Goal: Ask a question: Seek information or help from site administrators or community

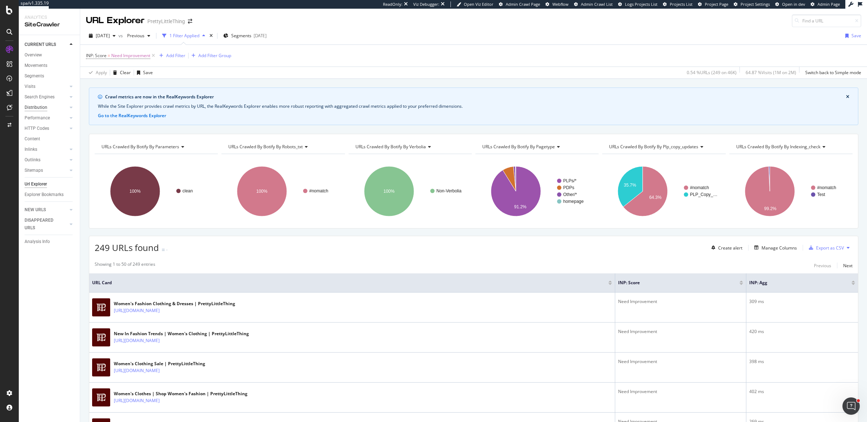
click at [44, 111] on div "Distribution" at bounding box center [36, 108] width 23 height 8
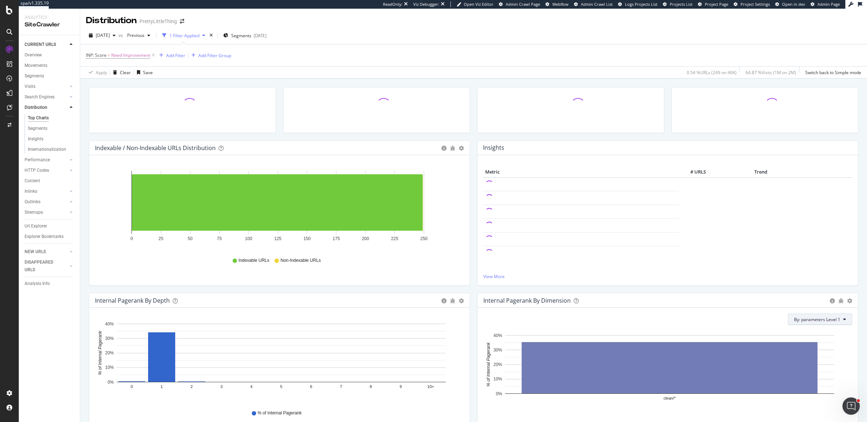
click at [824, 318] on span "By: parameters Level 1" at bounding box center [817, 319] width 46 height 6
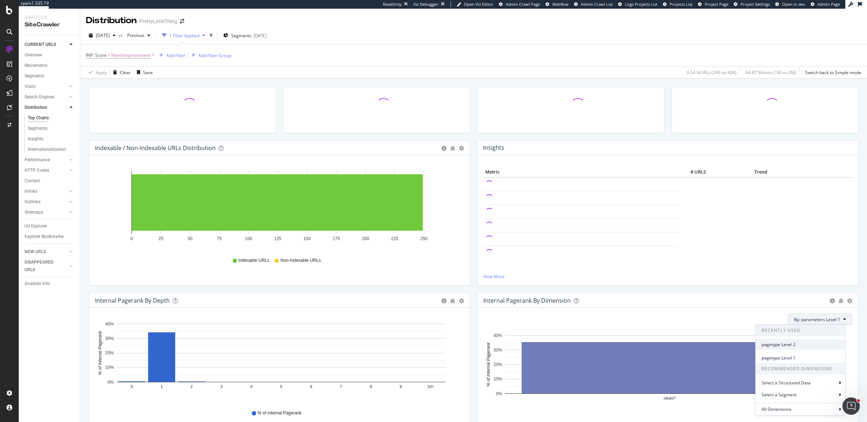
click at [786, 342] on span "pagetype Level 2" at bounding box center [801, 344] width 78 height 7
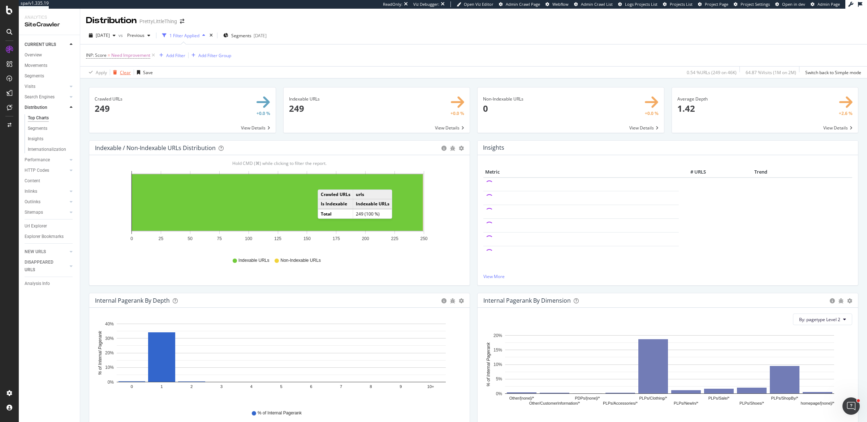
click at [122, 69] on div "Clear" at bounding box center [125, 72] width 11 height 6
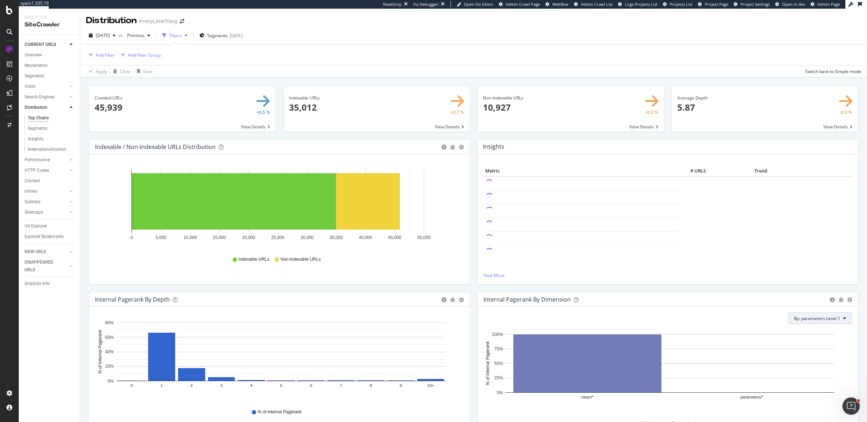
click at [810, 319] on span "By: parameters Level 1" at bounding box center [817, 318] width 46 height 6
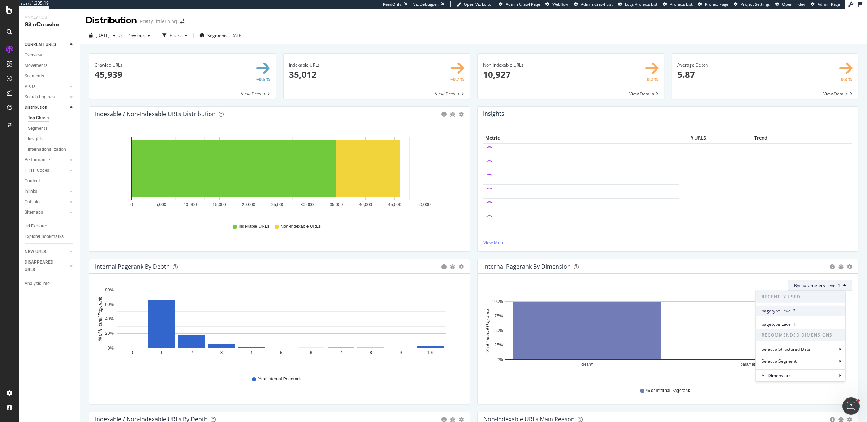
click at [784, 314] on div "pagetype Level 2" at bounding box center [801, 310] width 90 height 10
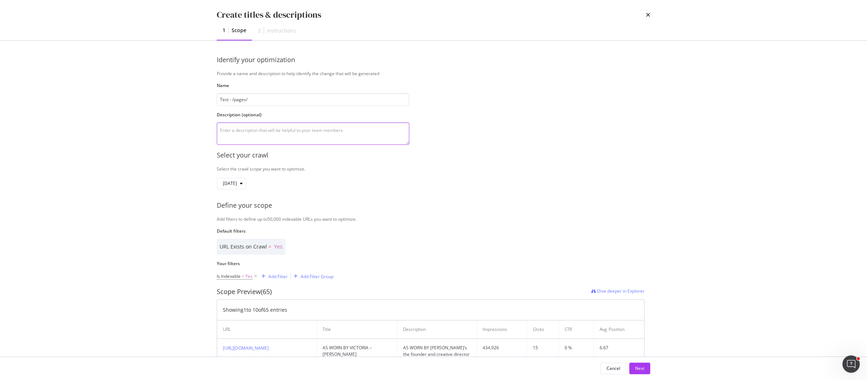
click at [242, 128] on textarea "modal" at bounding box center [313, 133] width 193 height 22
drag, startPoint x: 215, startPoint y: 154, endPoint x: 275, endPoint y: 161, distance: 59.6
click at [275, 161] on div "Identify your optimization Provide a name and description to help identify the …" at bounding box center [433, 199] width 462 height 316
click at [246, 183] on div "modal" at bounding box center [241, 183] width 9 height 4
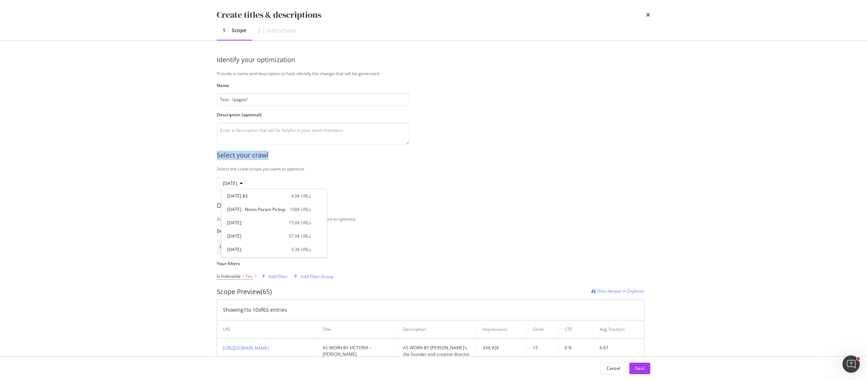
click at [400, 181] on div "2025 Aug. 11th" at bounding box center [431, 184] width 428 height 12
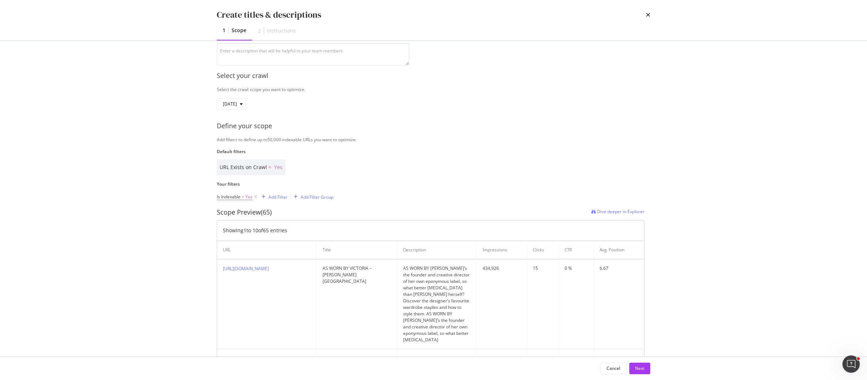
scroll to position [92, 0]
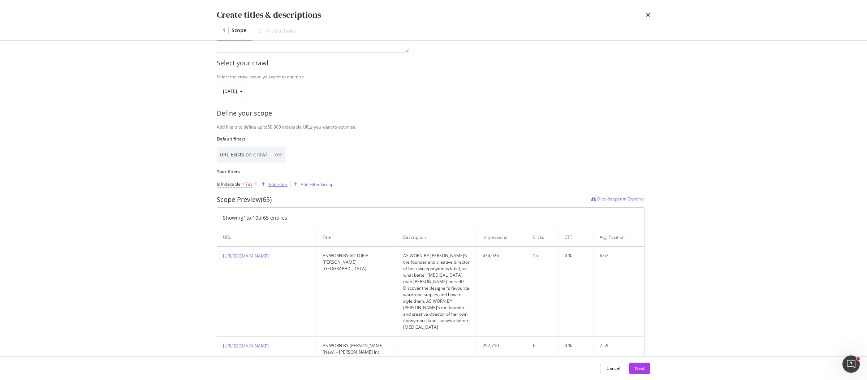
click at [280, 184] on div "Add Filter" at bounding box center [277, 184] width 19 height 6
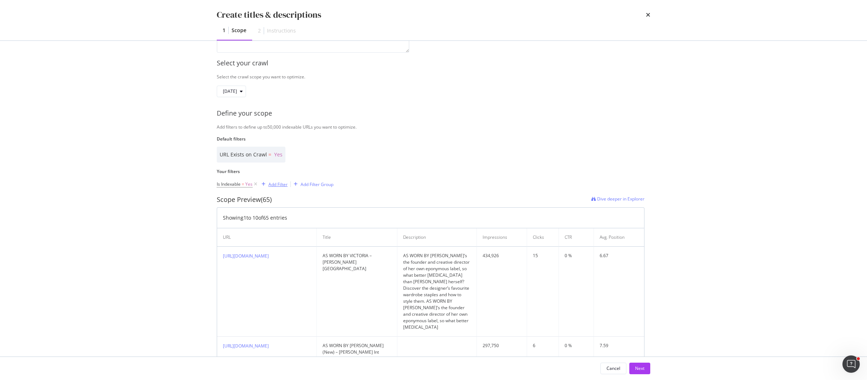
click at [284, 184] on div "Add Filter" at bounding box center [277, 184] width 19 height 6
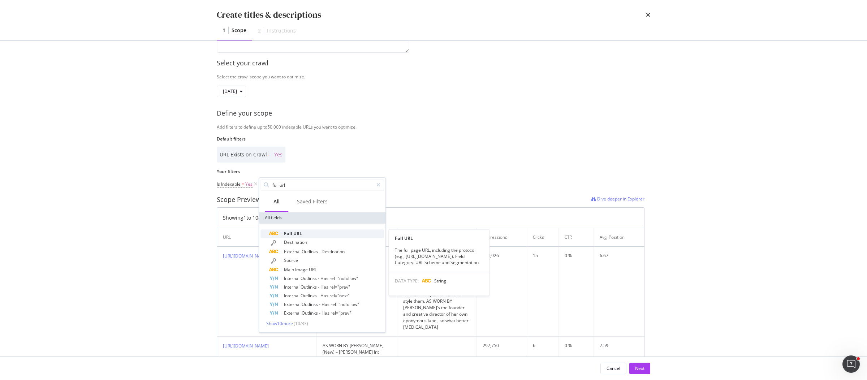
type input "full url"
click at [300, 232] on span "URL" at bounding box center [297, 233] width 9 height 6
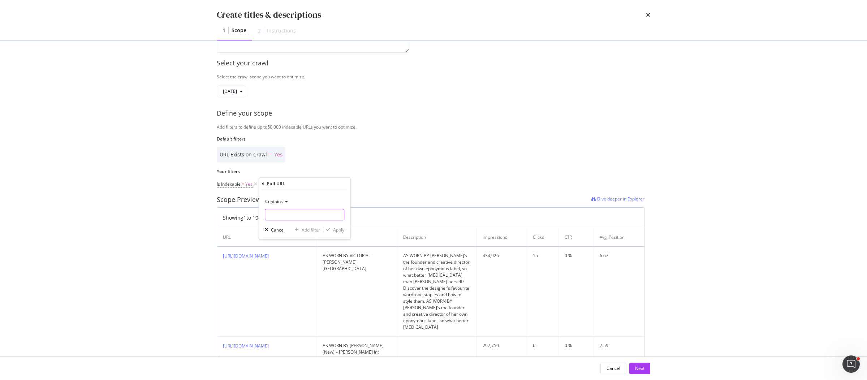
click at [294, 217] on input "Name" at bounding box center [304, 215] width 79 height 12
type input "/pages"
click at [330, 232] on div "Apply" at bounding box center [333, 230] width 21 height 7
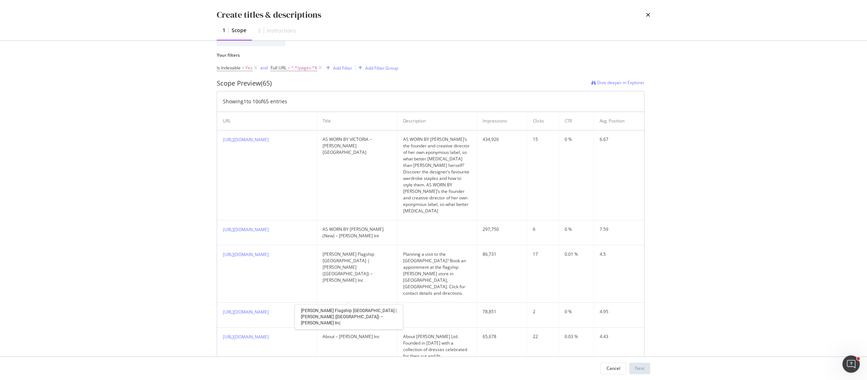
scroll to position [209, 0]
click at [267, 82] on div "Scope Preview (65)" at bounding box center [244, 82] width 55 height 9
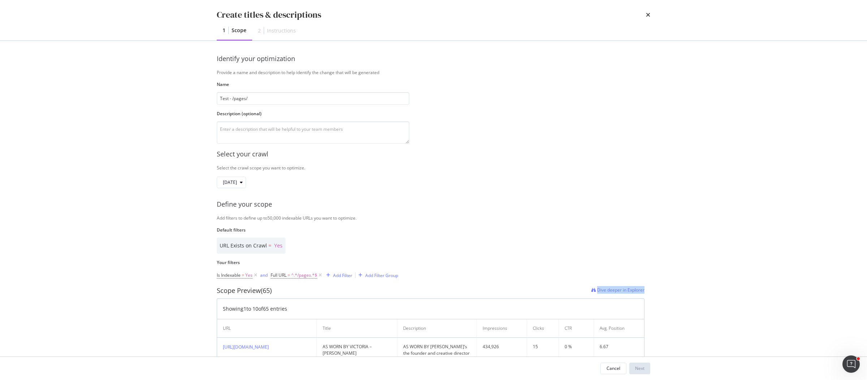
scroll to position [0, 0]
click at [321, 130] on textarea "modal" at bounding box center [313, 133] width 193 height 22
click at [608, 370] on div "Cancel" at bounding box center [614, 368] width 14 height 6
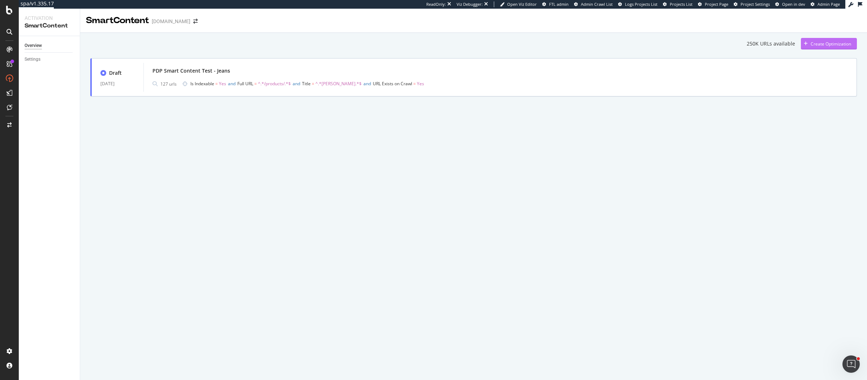
click at [816, 39] on div "Create Optimization" at bounding box center [826, 43] width 50 height 11
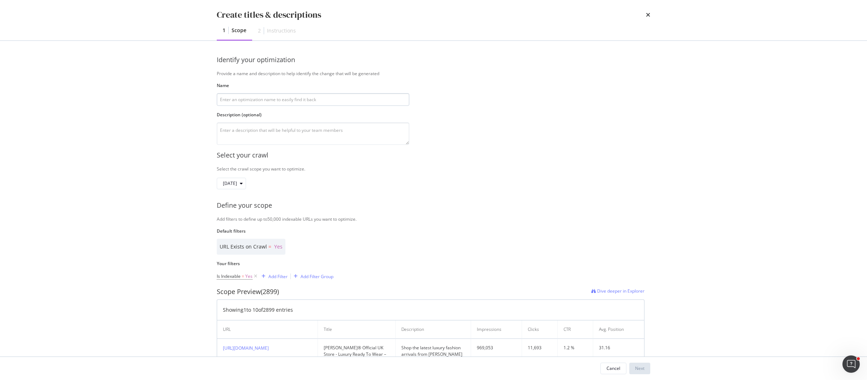
click at [269, 99] on input "modal" at bounding box center [313, 99] width 193 height 13
type input "Test - /Pages"
click at [280, 273] on div "Add Filter" at bounding box center [277, 275] width 19 height 6
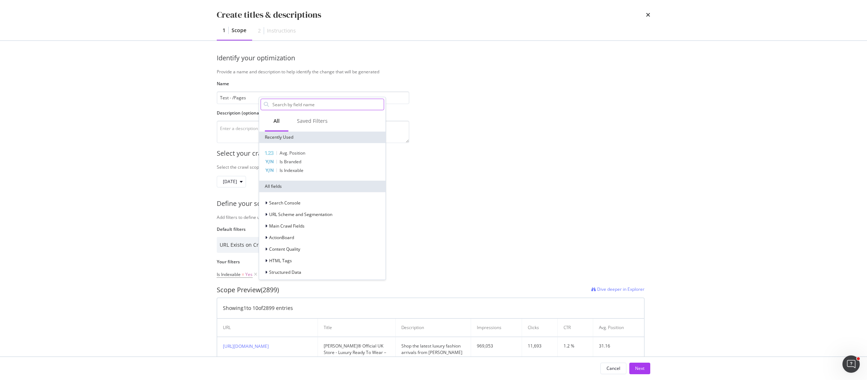
click at [292, 105] on input "Name" at bounding box center [328, 104] width 112 height 11
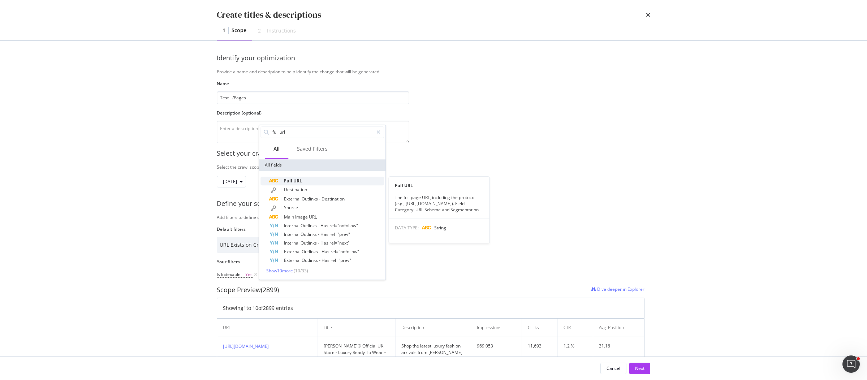
type input "full url"
click at [301, 180] on span "URL" at bounding box center [297, 181] width 9 height 6
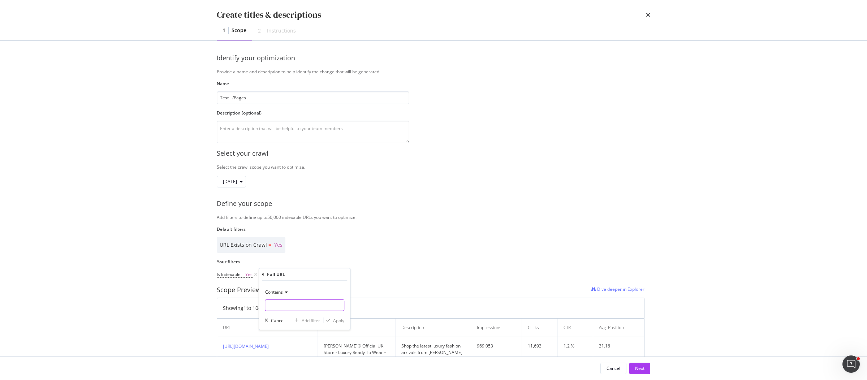
click at [288, 307] on input "Name" at bounding box center [304, 305] width 79 height 12
type input "/pages"
click at [333, 323] on div "Apply" at bounding box center [338, 320] width 11 height 6
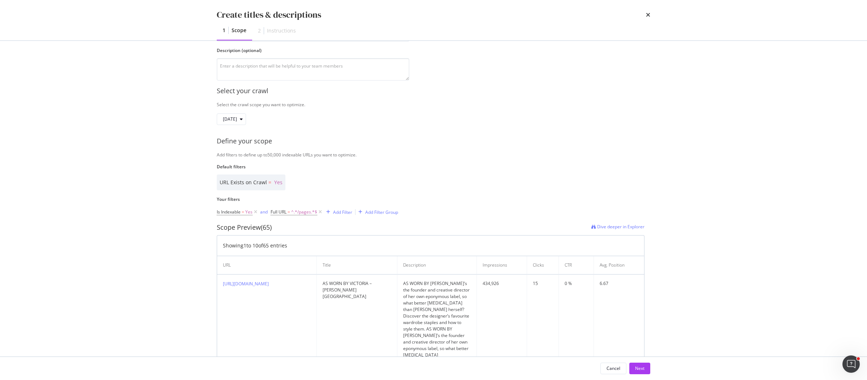
scroll to position [69, 0]
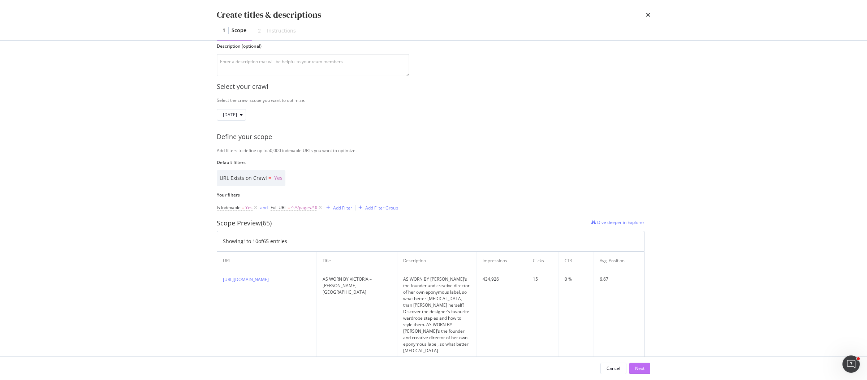
click at [643, 369] on div "Next" at bounding box center [639, 368] width 9 height 6
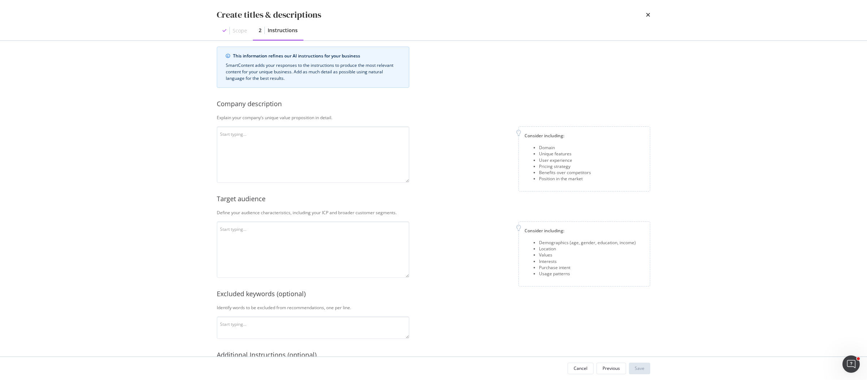
scroll to position [0, 0]
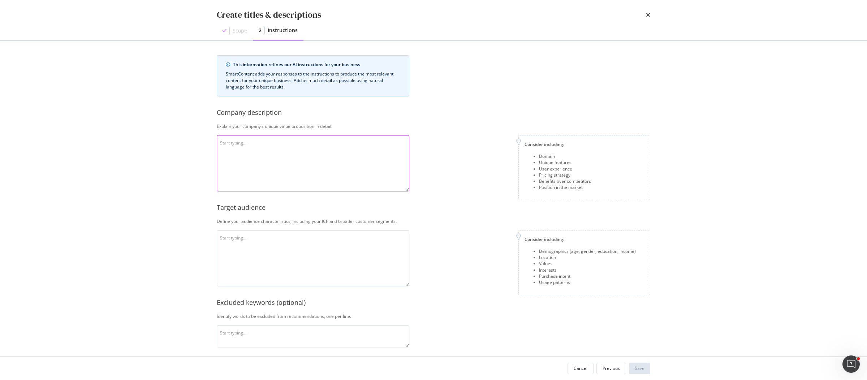
click at [358, 166] on textarea "modal" at bounding box center [313, 163] width 193 height 56
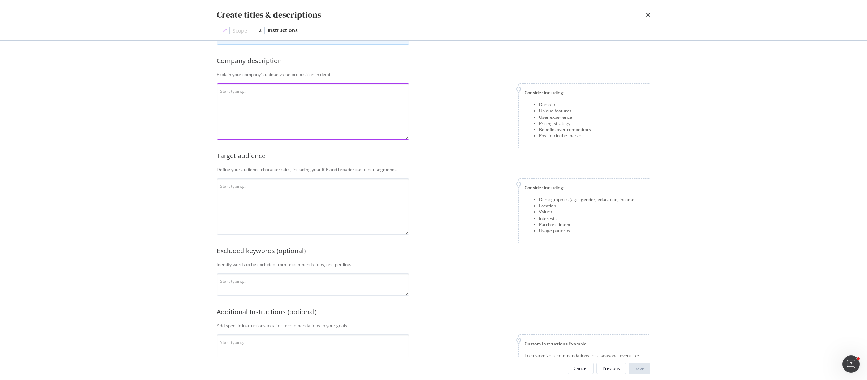
scroll to position [52, 0]
click at [543, 205] on div "Location" at bounding box center [587, 205] width 97 height 6
click at [548, 222] on div "Purchase intent" at bounding box center [587, 224] width 97 height 6
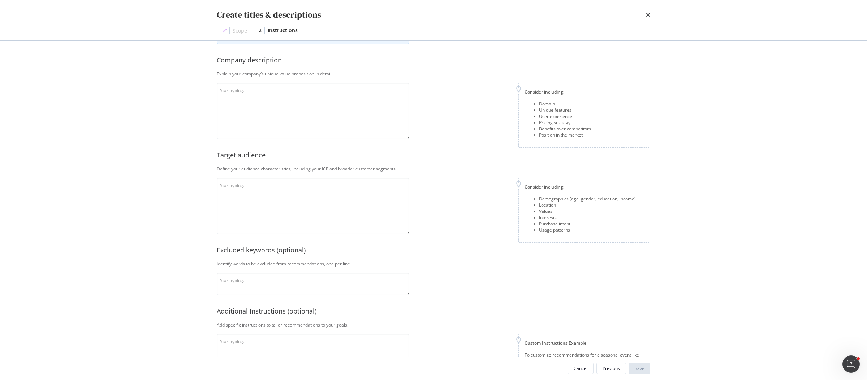
click at [548, 230] on div "Usage patterns" at bounding box center [587, 230] width 97 height 6
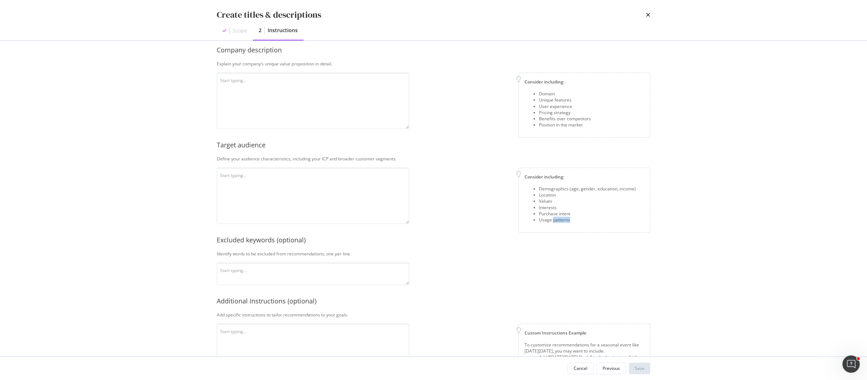
scroll to position [99, 0]
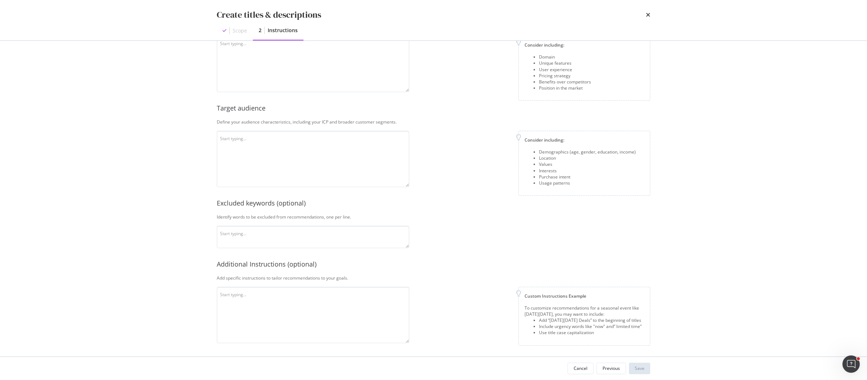
click at [715, 286] on div "Create titles & descriptions Scope 2 Instructions This information refines our …" at bounding box center [433, 190] width 867 height 380
click at [787, 265] on div "Create titles & descriptions Scope 2 Instructions This information refines our …" at bounding box center [433, 190] width 867 height 380
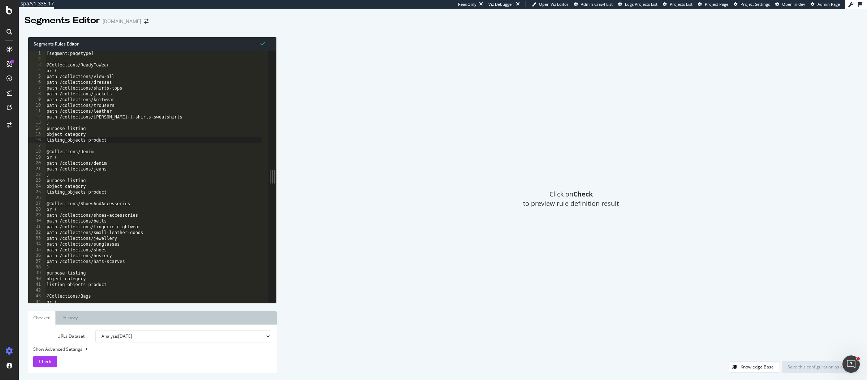
click at [99, 141] on div "[segment:pagetype] @Collections/ReadyToWear or ( path /collections/view-all pat…" at bounding box center [153, 183] width 217 height 265
drag, startPoint x: 112, startPoint y: 140, endPoint x: 43, endPoint y: 128, distance: 70.0
click at [43, 128] on div "listing_objects product 1 2 3 4 5 6 7 8 9 10 11 12 13 14 15 16 17 18 19 20 21 2…" at bounding box center [148, 177] width 240 height 252
type textarea "purpose listing object category"
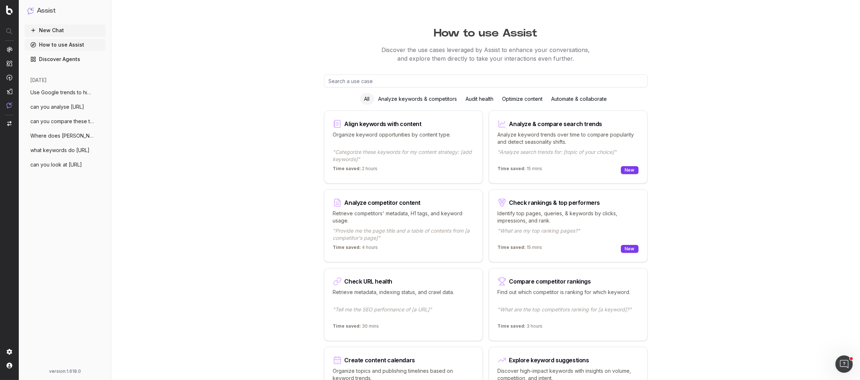
click at [66, 61] on link "Discover Agents" at bounding box center [65, 59] width 81 height 12
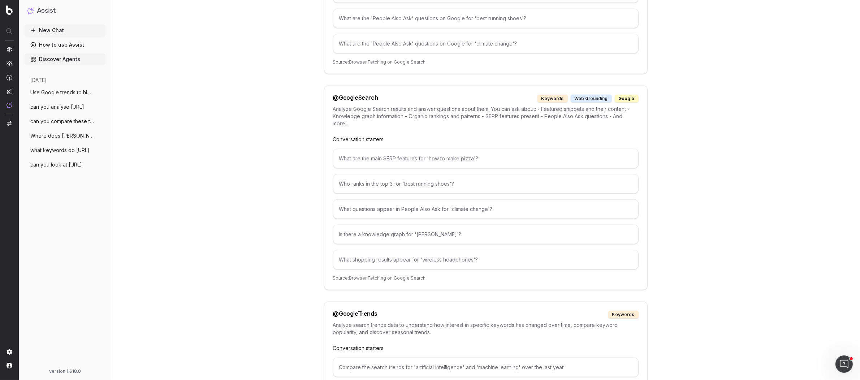
scroll to position [926, 0]
click at [46, 165] on span "can you look at [URL]" at bounding box center [56, 164] width 52 height 7
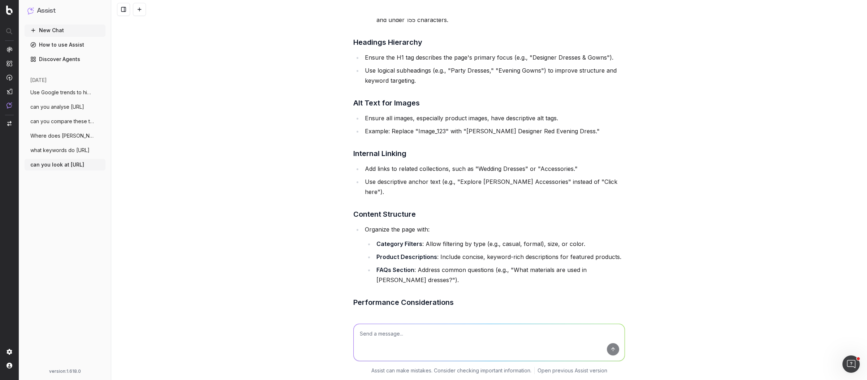
scroll to position [196, 0]
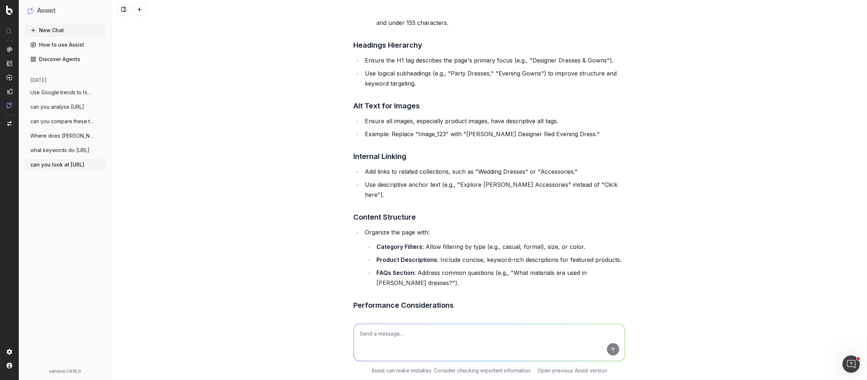
click at [378, 171] on li "Add links to related collections, such as "Wedding Dresses" or "Accessories."" at bounding box center [494, 172] width 262 height 10
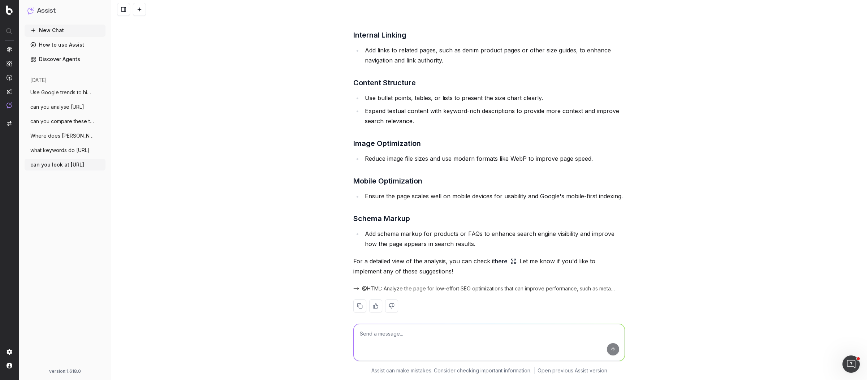
scroll to position [860, 0]
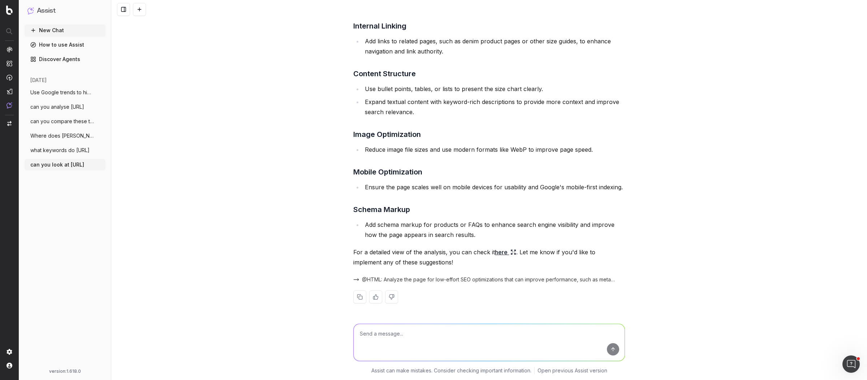
click at [500, 254] on link "here" at bounding box center [505, 252] width 21 height 10
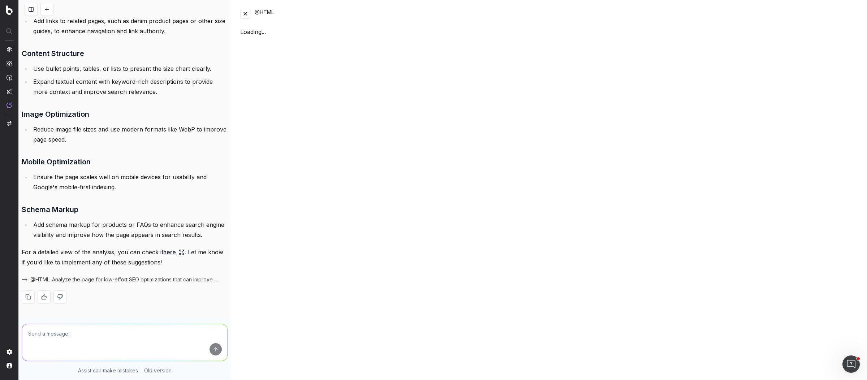
scroll to position [972, 0]
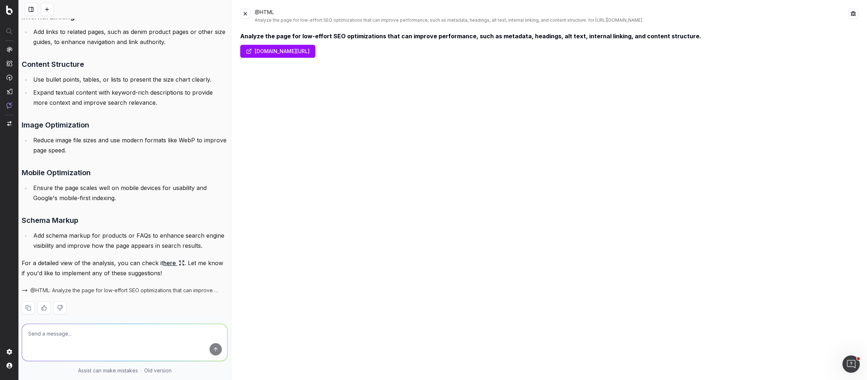
click at [247, 12] on button at bounding box center [245, 14] width 10 height 10
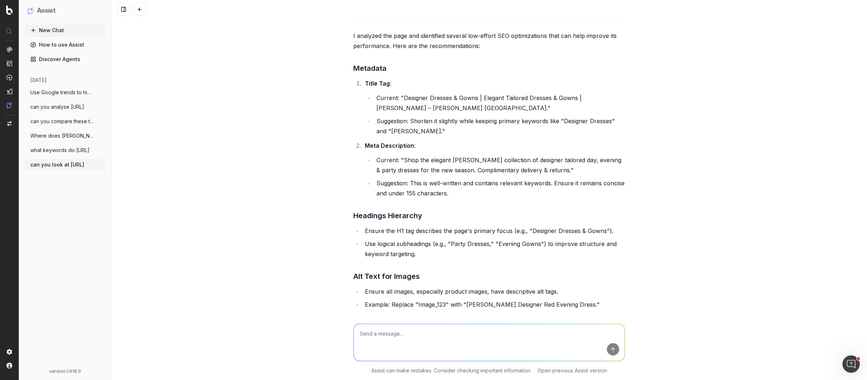
scroll to position [0, 0]
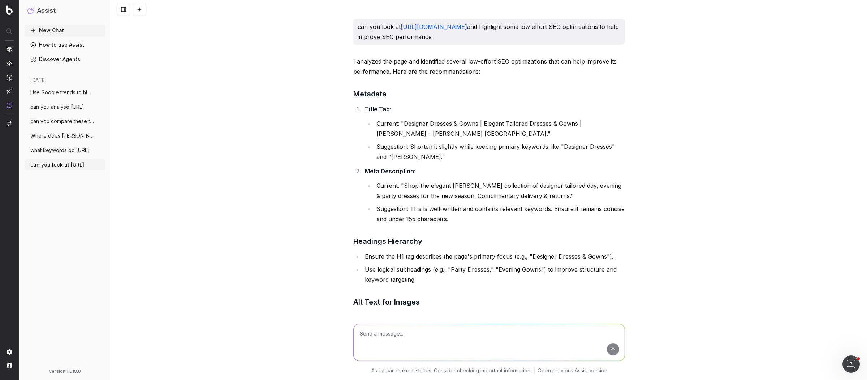
click at [72, 153] on span "what keywords do [URL]" at bounding box center [59, 150] width 59 height 7
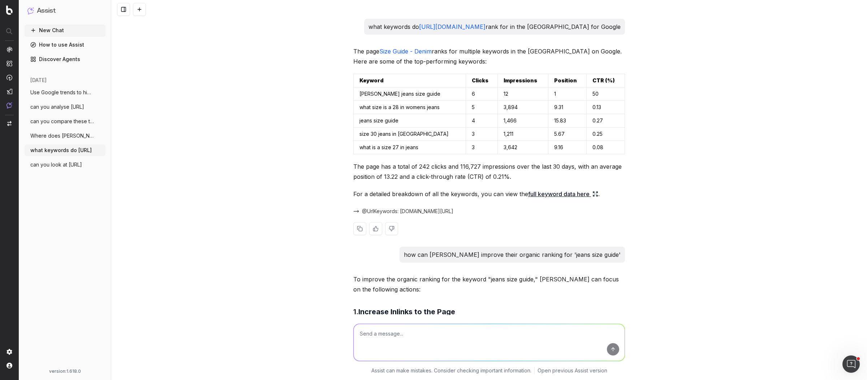
click at [568, 199] on link "full keyword data here" at bounding box center [563, 194] width 70 height 10
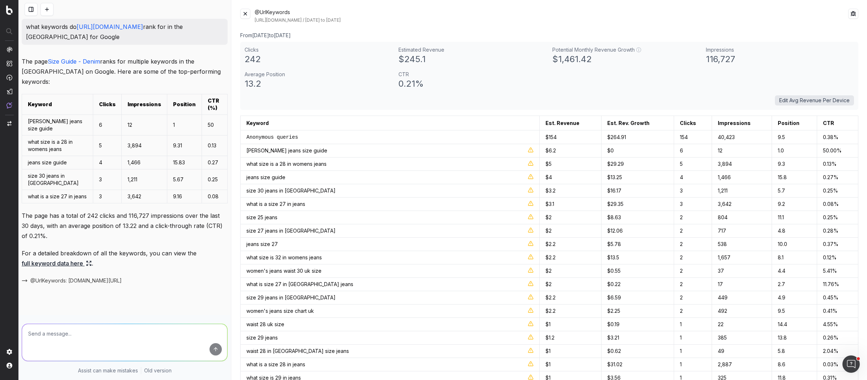
click at [248, 14] on button at bounding box center [245, 14] width 10 height 10
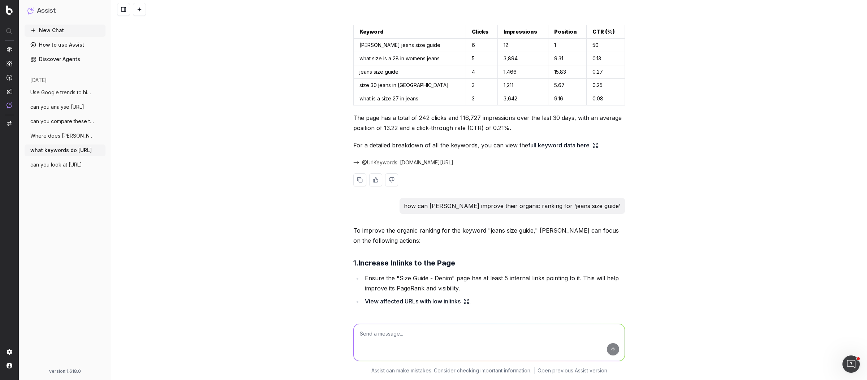
scroll to position [48, 0]
click at [384, 79] on td "jeans size guide" at bounding box center [410, 72] width 112 height 13
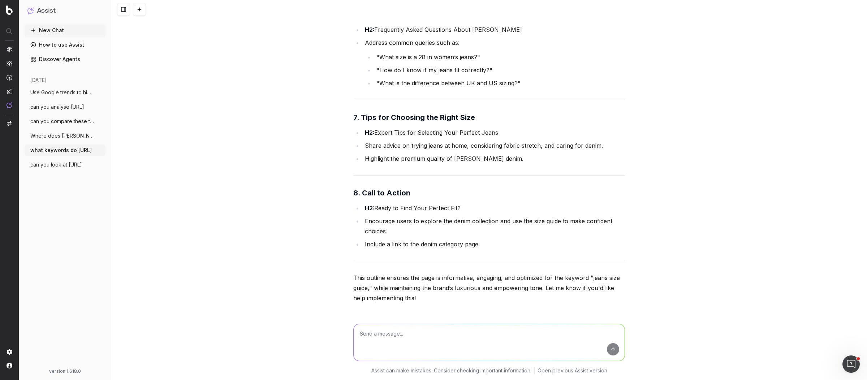
scroll to position [1321, 0]
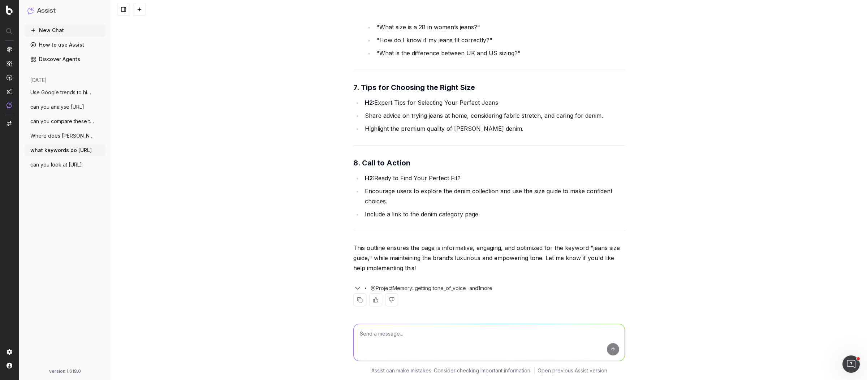
click at [64, 135] on span "Where does [PERSON_NAME] rank for 'ev" at bounding box center [62, 135] width 64 height 7
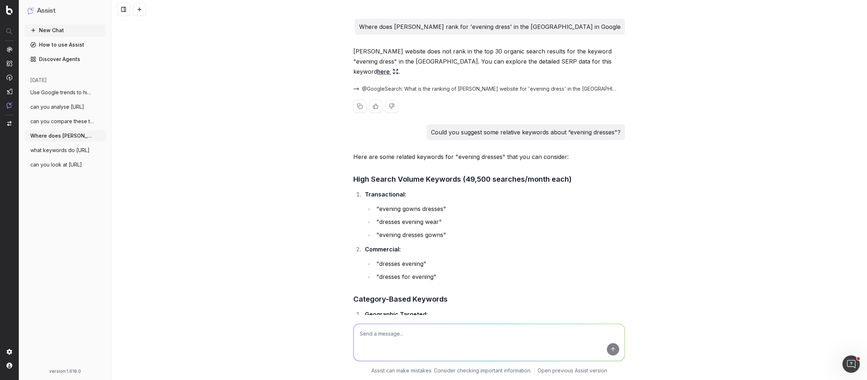
click at [398, 66] on link "here" at bounding box center [387, 71] width 21 height 10
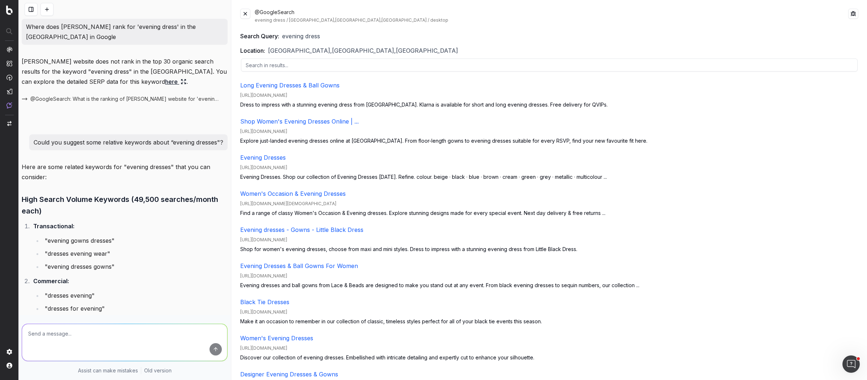
click at [248, 13] on button at bounding box center [245, 14] width 10 height 10
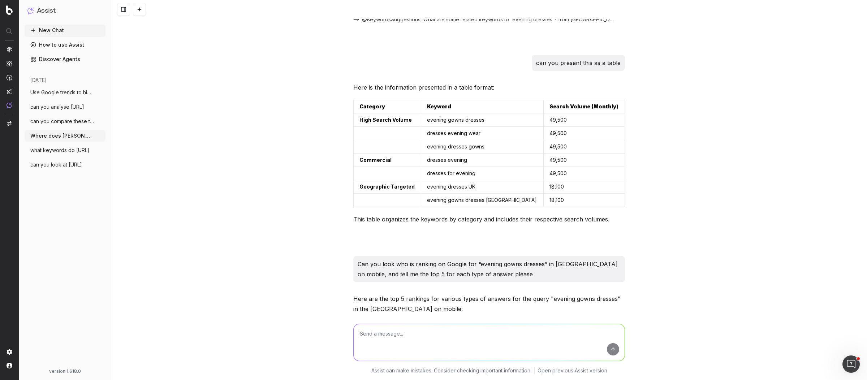
scroll to position [375, 0]
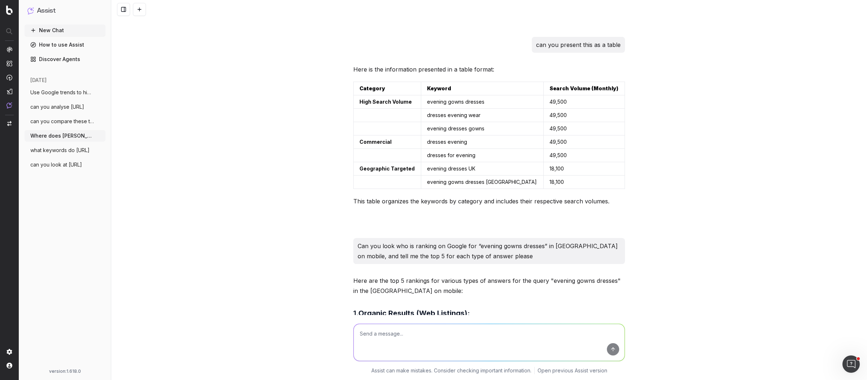
click at [554, 241] on p "Can you look who is ranking on Google for “evening gowns dresses” in [GEOGRAPHI…" at bounding box center [489, 251] width 263 height 20
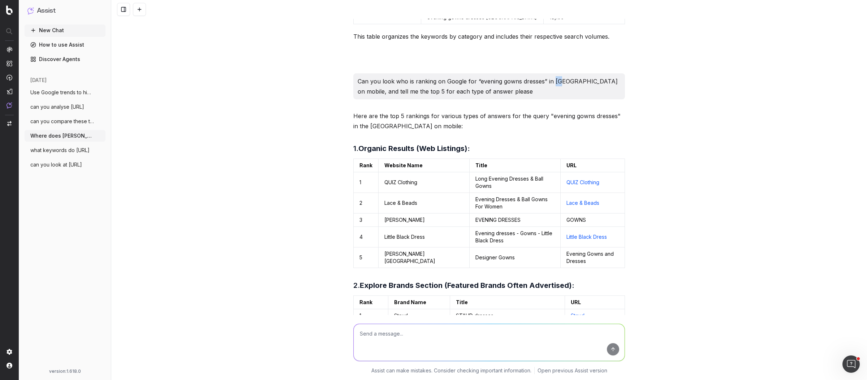
scroll to position [540, 0]
click at [419, 247] on td "[PERSON_NAME] [GEOGRAPHIC_DATA]" at bounding box center [424, 257] width 91 height 21
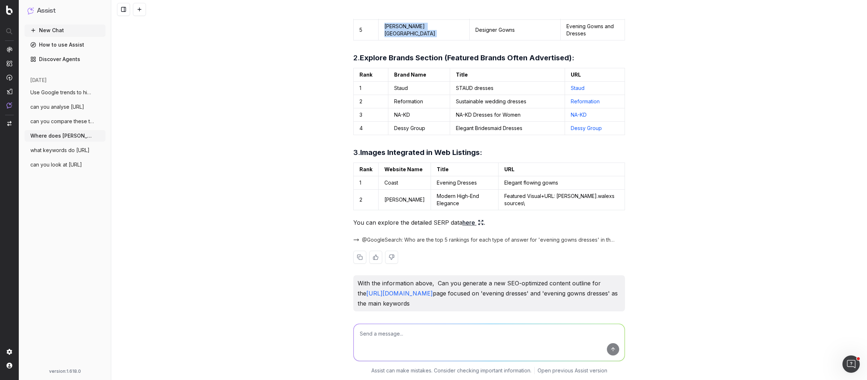
scroll to position [768, 0]
click at [466, 217] on link "here" at bounding box center [472, 222] width 21 height 10
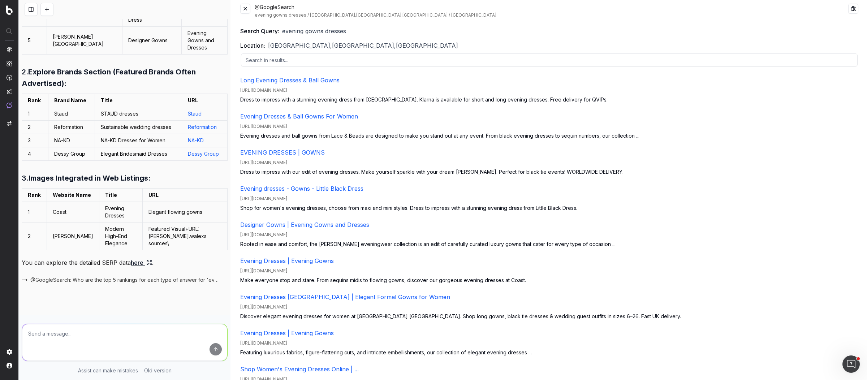
scroll to position [0, 0]
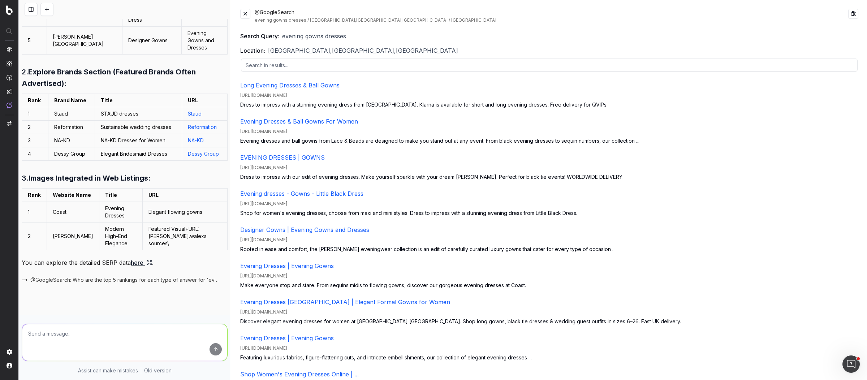
click at [247, 14] on button at bounding box center [245, 14] width 10 height 10
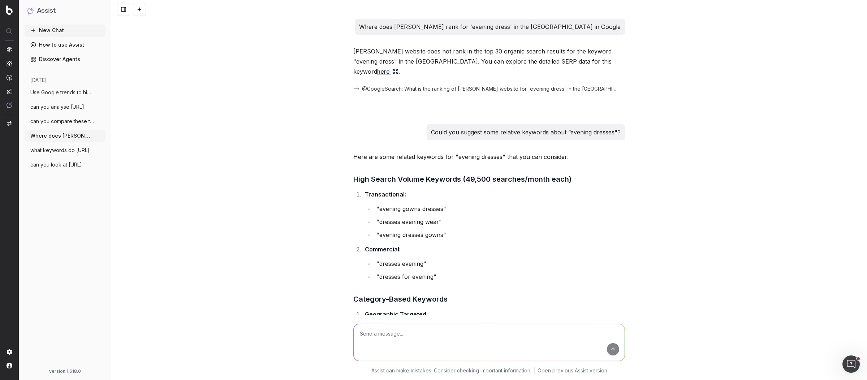
click at [49, 124] on span "can you compare these two pages and iden" at bounding box center [62, 121] width 64 height 7
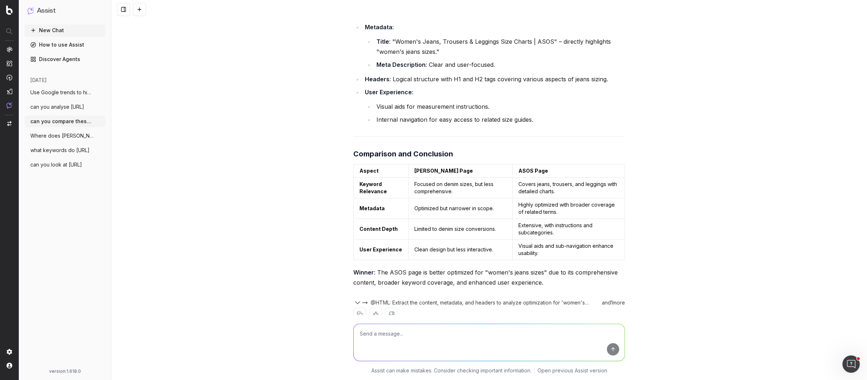
scroll to position [381, 0]
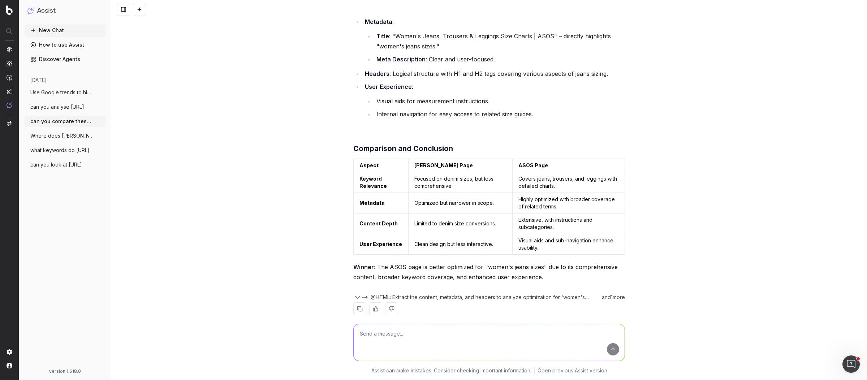
click at [328, 255] on div "can you compare these two pages and identify the differences, and which page is…" at bounding box center [489, 190] width 756 height 380
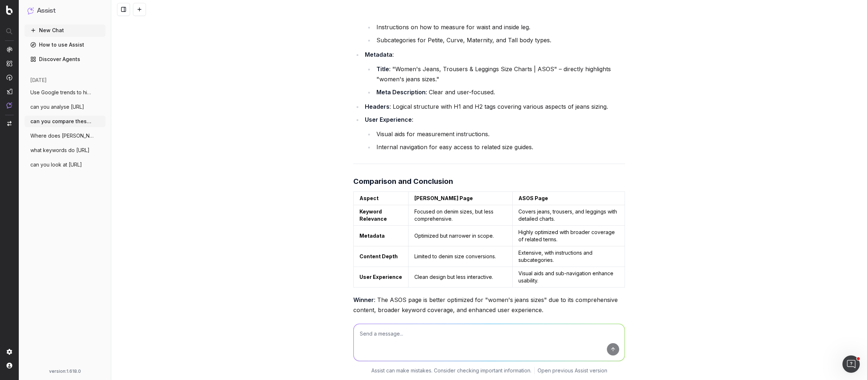
scroll to position [0, 0]
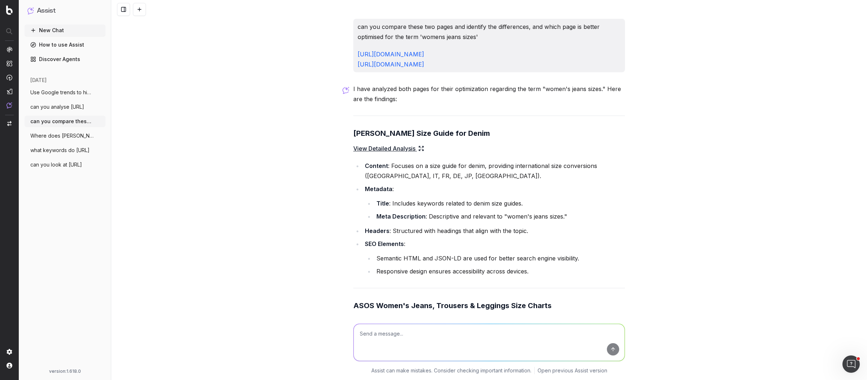
click at [62, 108] on span "can you analyse [URL]" at bounding box center [57, 106] width 54 height 7
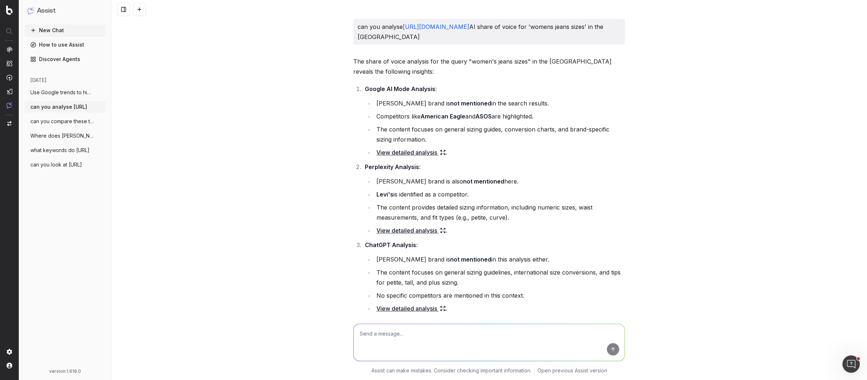
click at [662, 82] on div "can you analyse [URL][DOMAIN_NAME] AI share of voice for 'womens jeans sizes' i…" at bounding box center [489, 190] width 756 height 380
click at [390, 154] on link "View detailed analysis" at bounding box center [410, 152] width 69 height 10
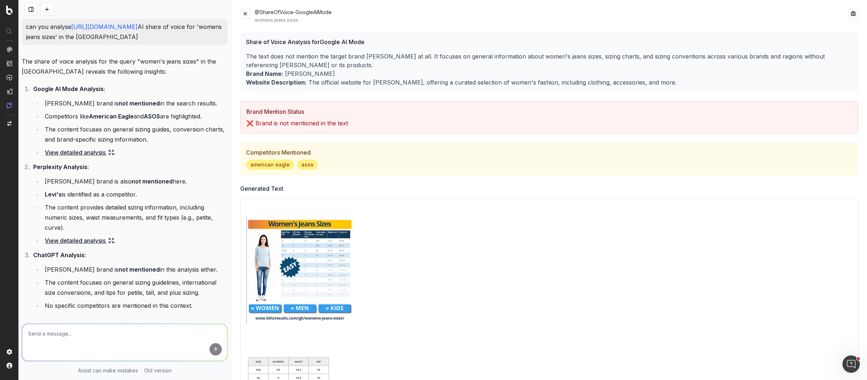
click at [247, 15] on button at bounding box center [245, 14] width 10 height 10
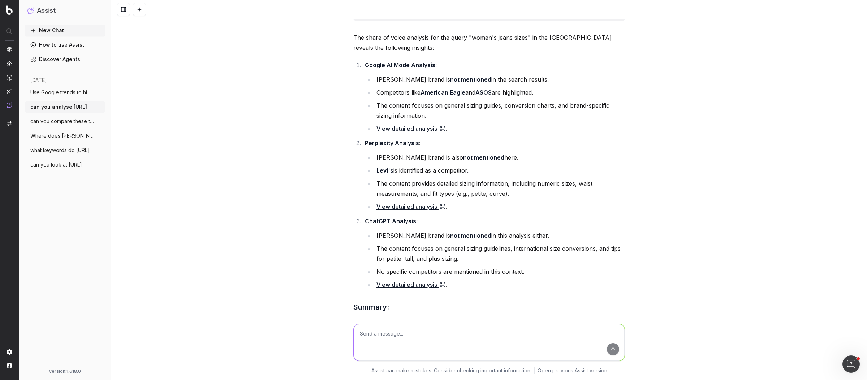
scroll to position [50, 0]
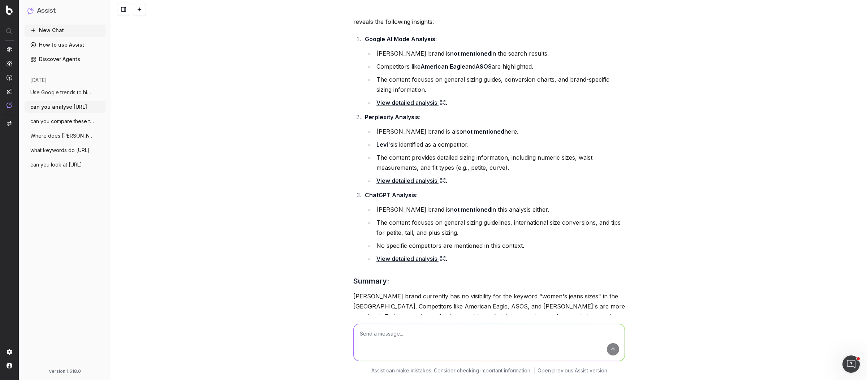
click at [523, 196] on li "ChatGPT Analysis : [PERSON_NAME] brand is not mentioned in this analysis either…" at bounding box center [494, 227] width 262 height 74
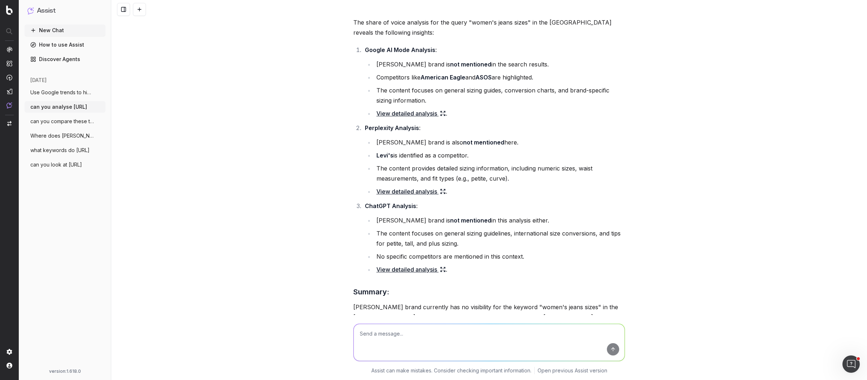
scroll to position [39, 0]
click at [401, 190] on link "View detailed analysis" at bounding box center [410, 191] width 69 height 10
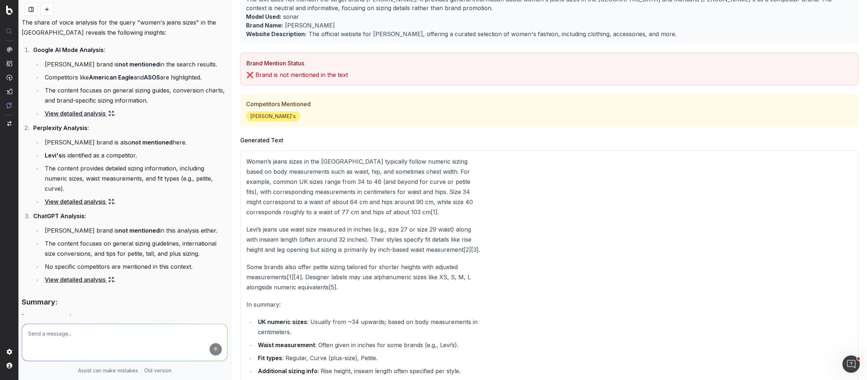
scroll to position [0, 0]
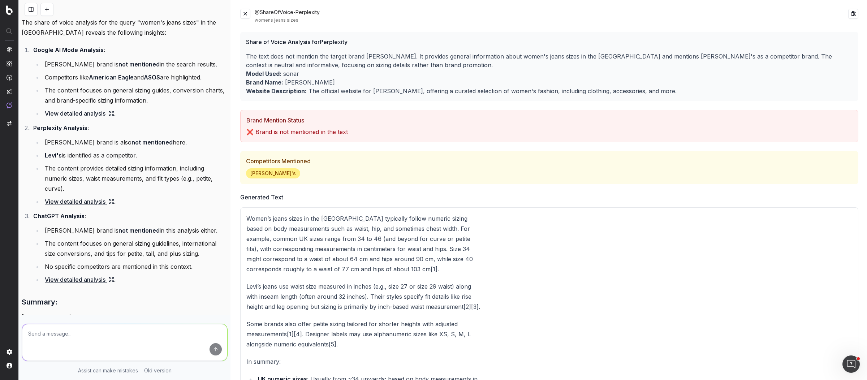
click at [243, 13] on button at bounding box center [245, 14] width 10 height 10
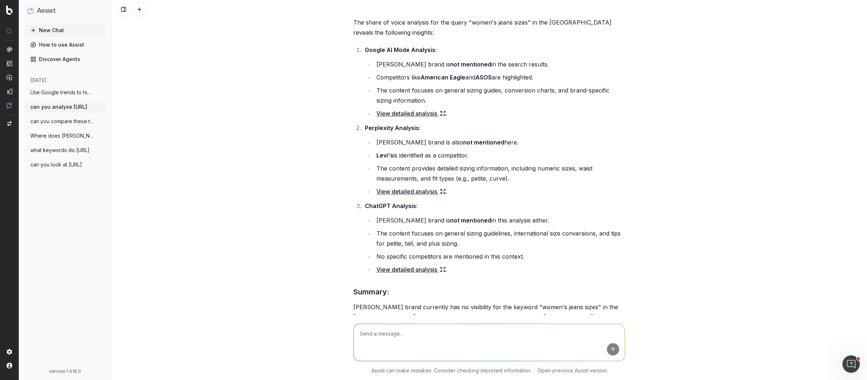
click at [421, 268] on link "View detailed analysis" at bounding box center [410, 269] width 69 height 10
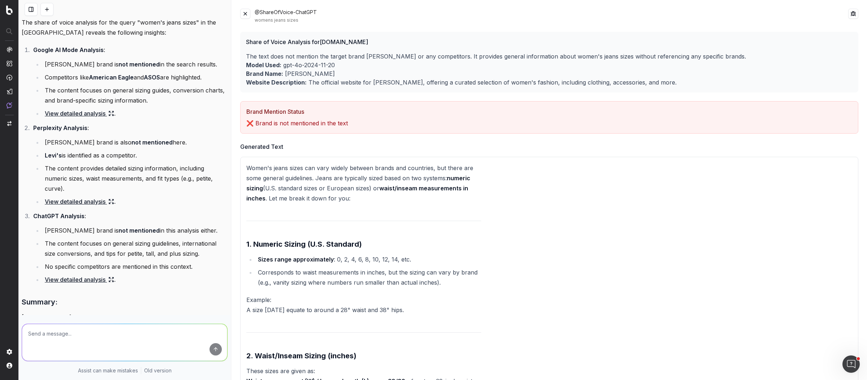
click at [245, 11] on button at bounding box center [245, 14] width 10 height 10
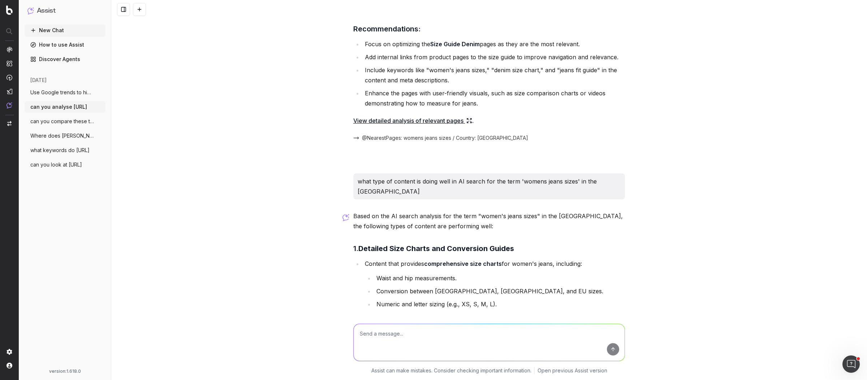
scroll to position [827, 0]
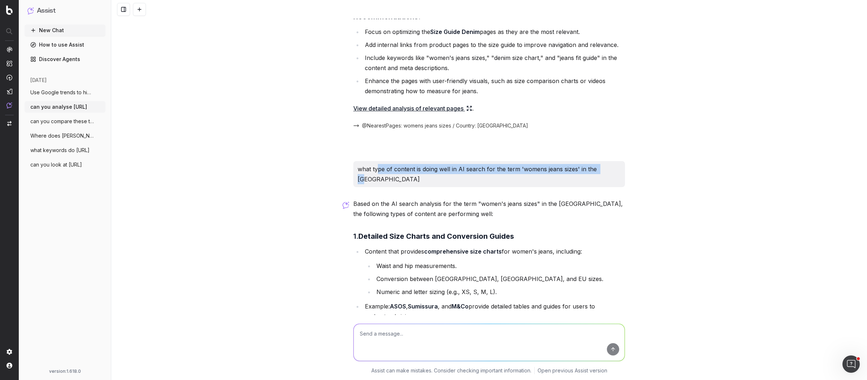
drag, startPoint x: 391, startPoint y: 172, endPoint x: 444, endPoint y: 174, distance: 53.2
click at [444, 174] on div "what type of content is doing well in AI search for the term 'womens jeans size…" at bounding box center [489, 174] width 272 height 26
click at [709, 211] on div "can you analyse [URL][DOMAIN_NAME] AI share of voice for 'womens jeans sizes' i…" at bounding box center [489, 190] width 756 height 380
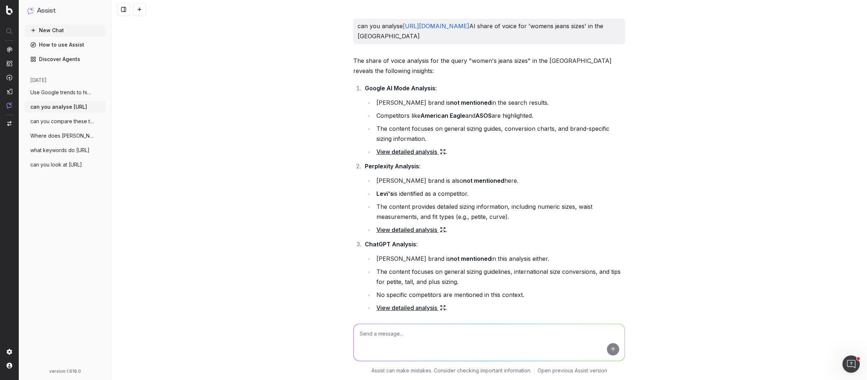
scroll to position [0, 0]
click at [47, 95] on span "Use Google trends to highlight when tren" at bounding box center [62, 92] width 64 height 7
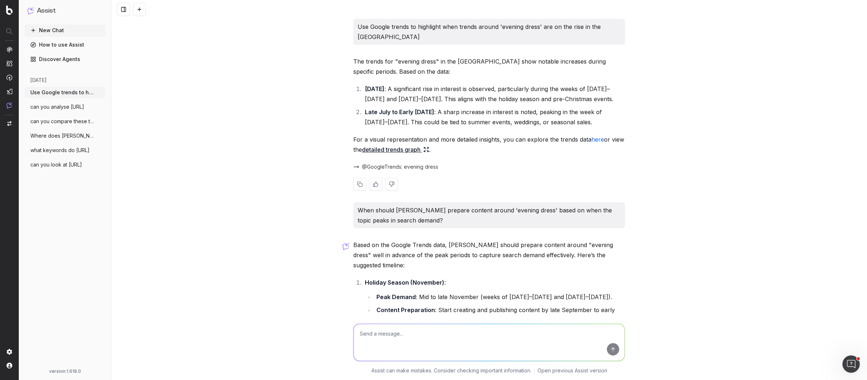
click at [389, 150] on link "detailed trends graph" at bounding box center [395, 149] width 67 height 10
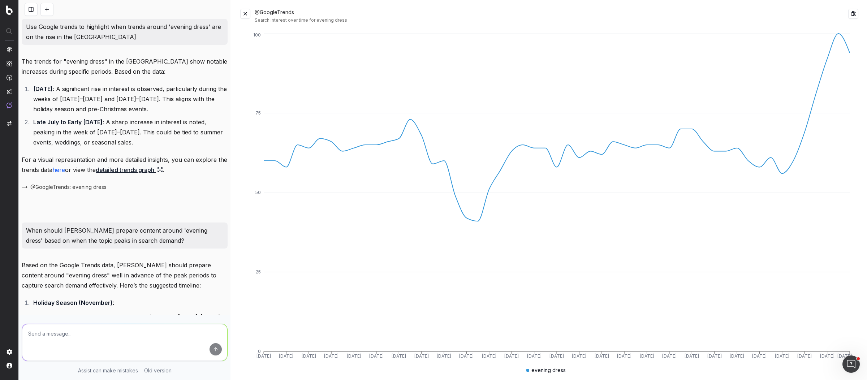
click at [245, 10] on button at bounding box center [245, 14] width 10 height 10
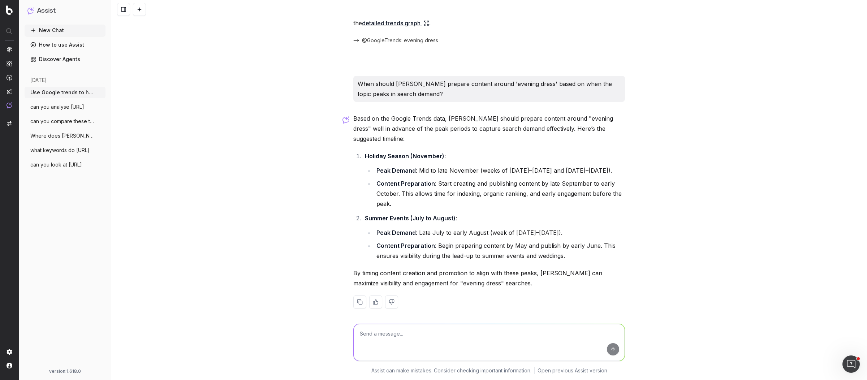
scroll to position [131, 0]
